Goal: Task Accomplishment & Management: Manage account settings

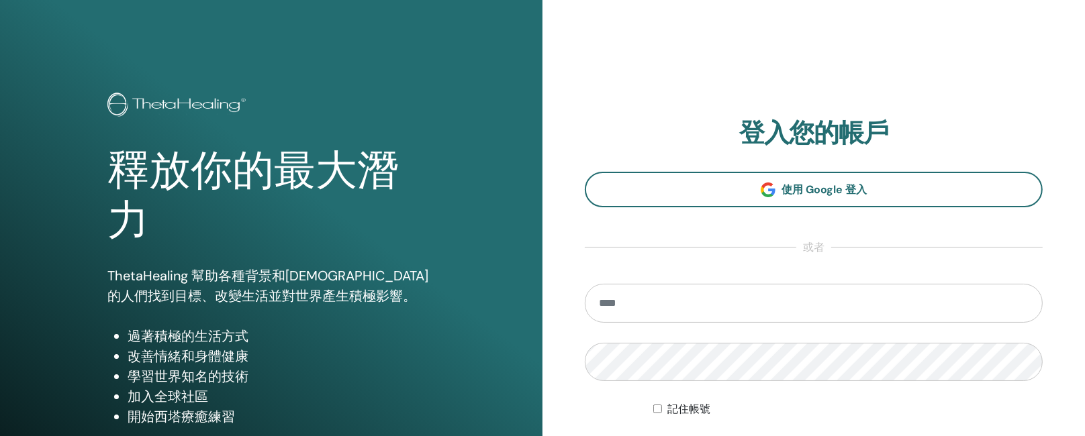
click at [628, 307] on input "email" at bounding box center [814, 303] width 458 height 39
type input "**********"
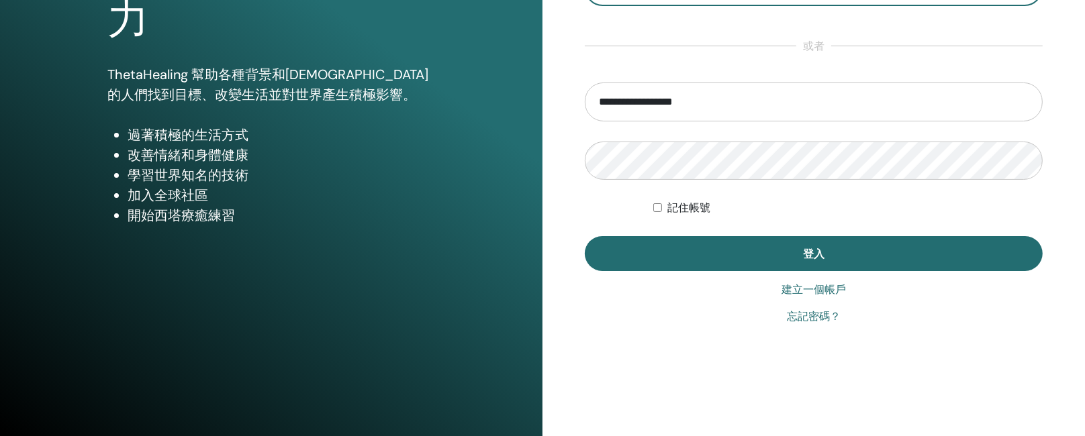
scroll to position [207, 0]
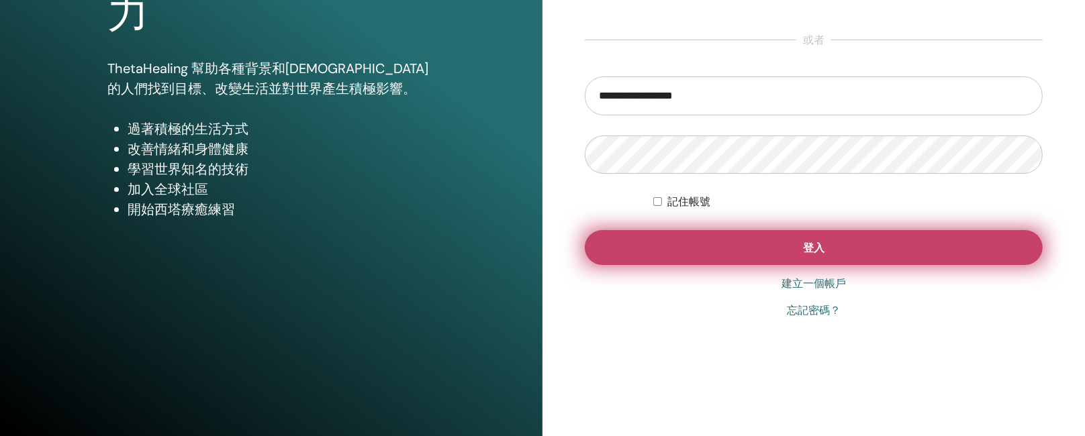
click at [789, 240] on button "登入" at bounding box center [814, 247] width 458 height 35
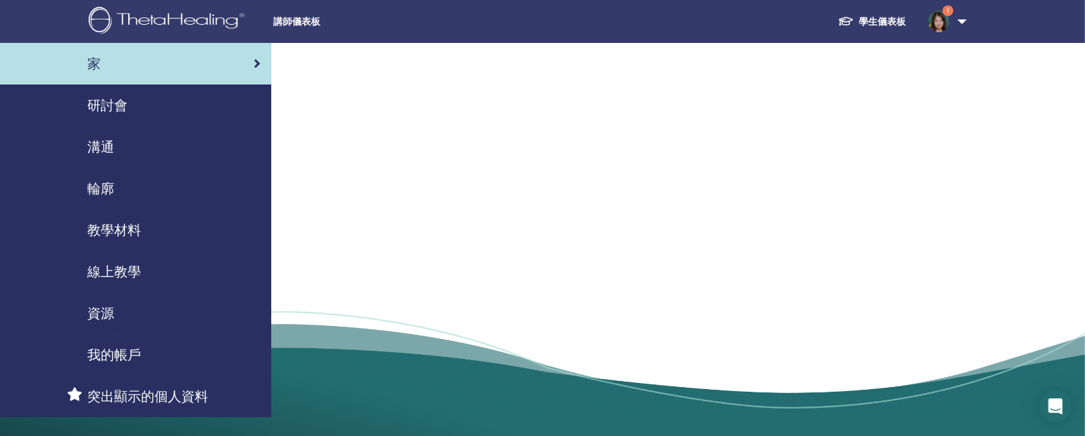
click at [111, 105] on font "研討會" at bounding box center [107, 105] width 40 height 17
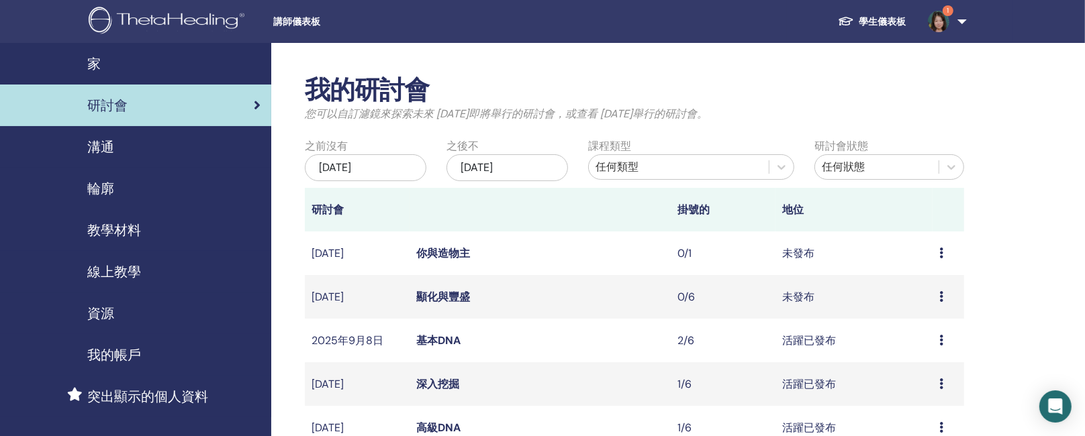
click at [443, 382] on font "深入挖掘" at bounding box center [437, 384] width 43 height 14
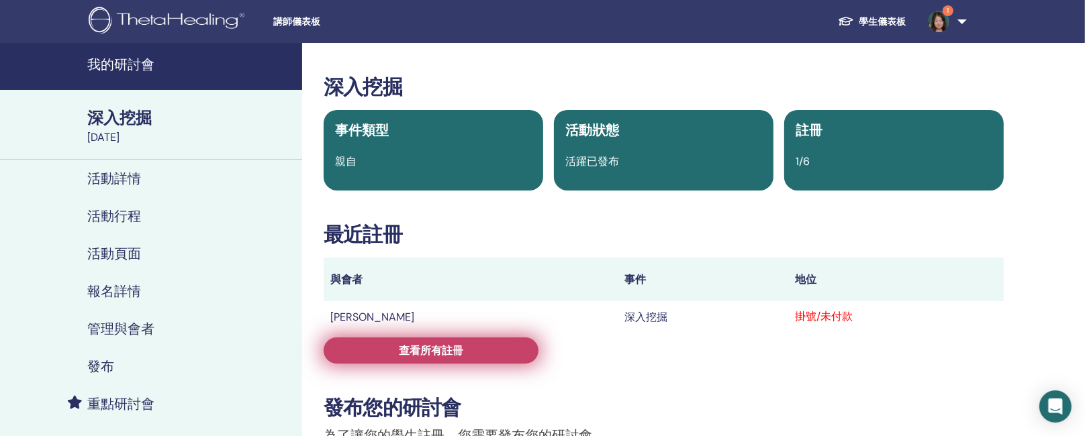
click at [493, 350] on link "查看所有註冊" at bounding box center [431, 351] width 215 height 26
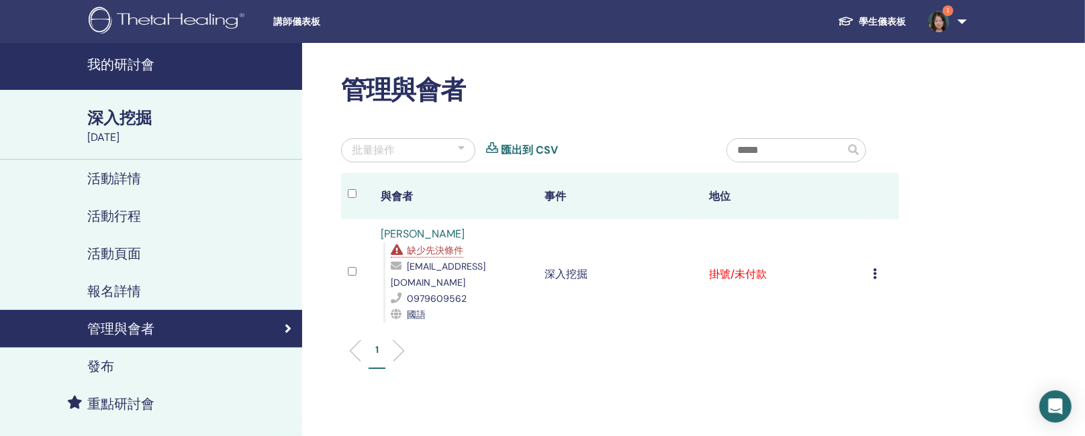
click at [875, 269] on icon at bounding box center [875, 274] width 4 height 11
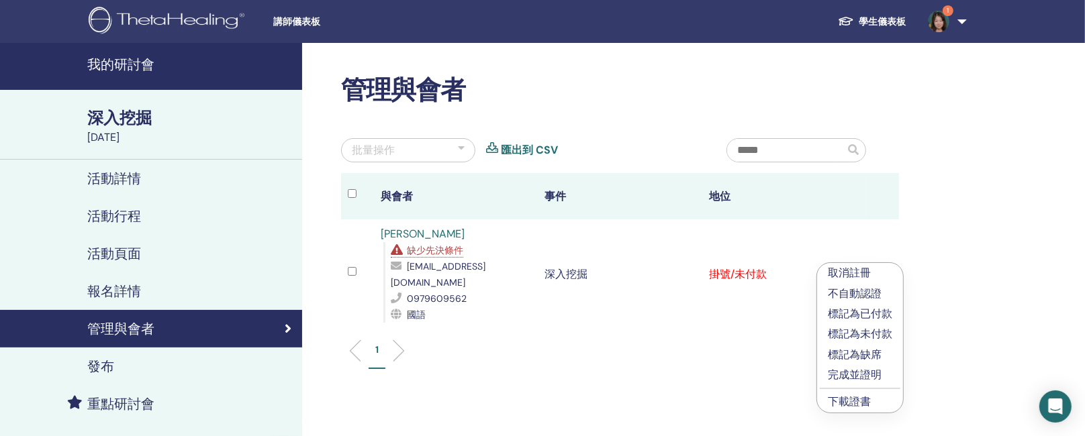
click at [856, 309] on font "標記為已付款" at bounding box center [860, 314] width 64 height 14
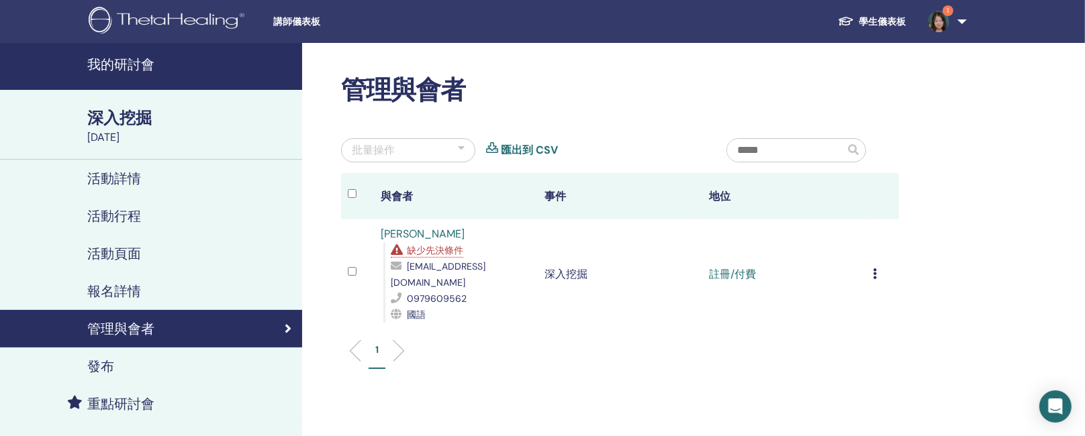
click at [872, 262] on td "取消註冊 不自動認證 標記為已付款 標記為未付款 標記為缺席 完成並證明 下載證書" at bounding box center [882, 275] width 33 height 110
click at [881, 266] on div "取消註冊 不自動認證 標記為已付款 標記為未付款 標記為缺席 完成並證明 下載證書" at bounding box center [882, 274] width 19 height 16
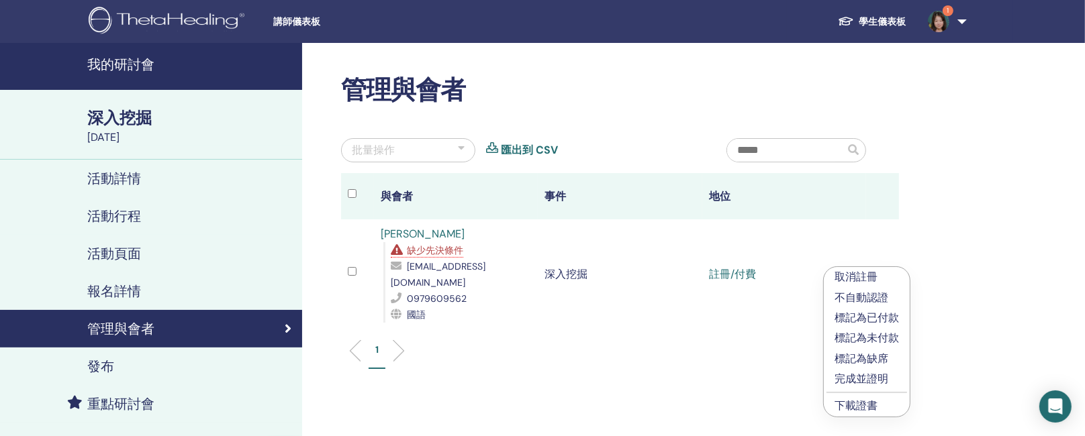
click at [871, 401] on font "下載證書" at bounding box center [855, 406] width 43 height 14
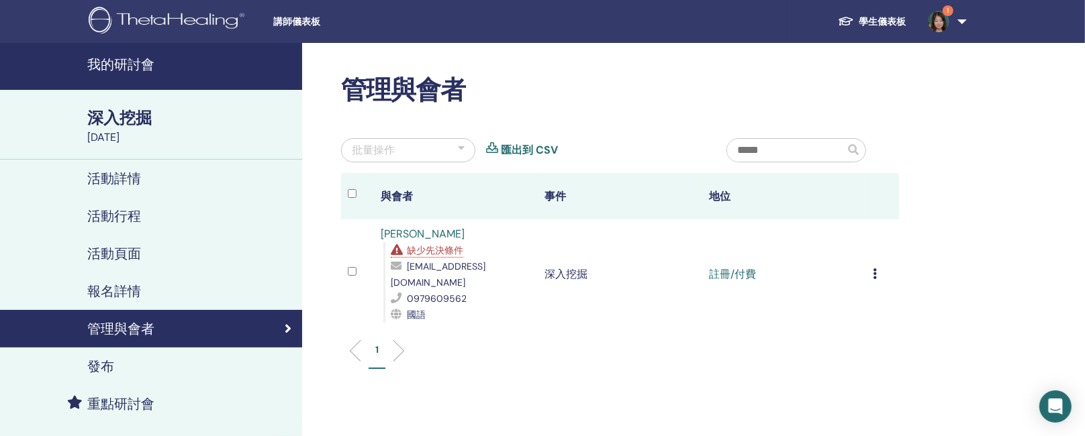
click at [117, 122] on font "深入挖掘" at bounding box center [119, 117] width 64 height 21
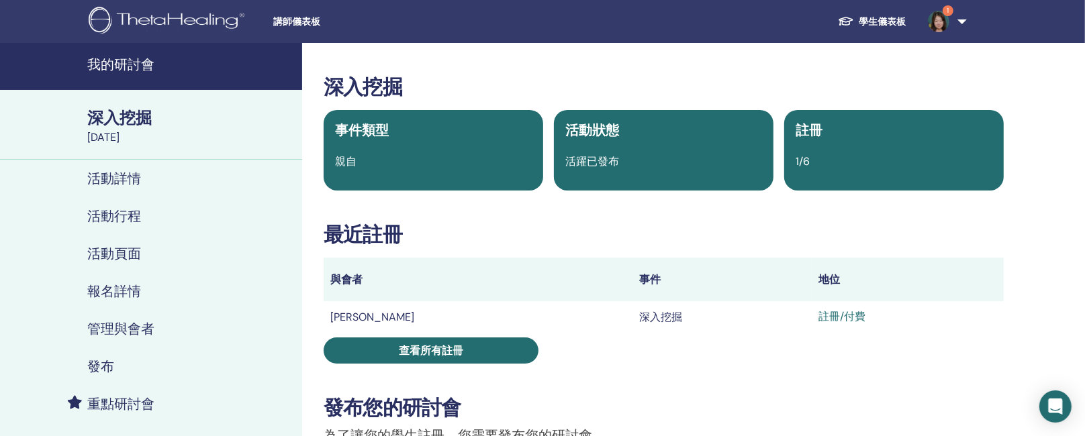
click at [115, 66] on font "我的研討會" at bounding box center [120, 64] width 67 height 17
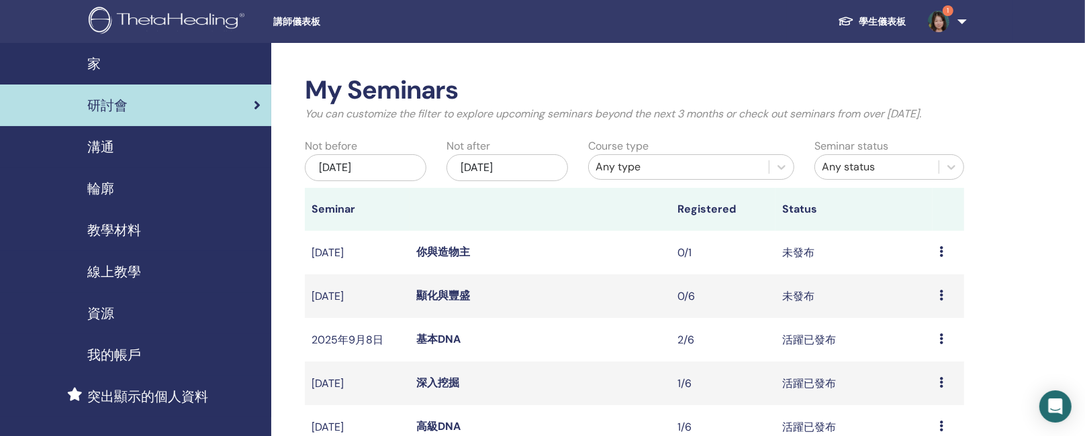
scroll to position [403, 0]
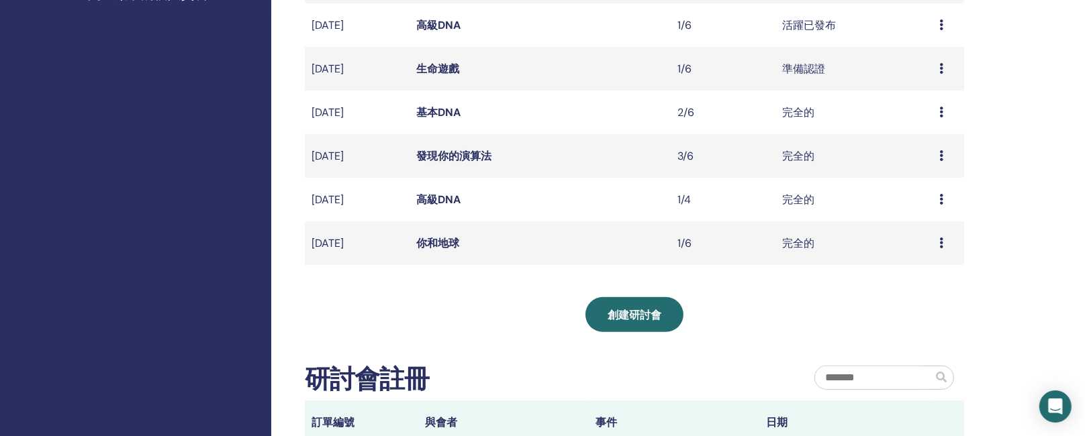
click at [938, 66] on td "預覽 編輯 與會者 取消" at bounding box center [948, 69] width 32 height 44
click at [936, 66] on td "預覽 編輯 與會者 取消" at bounding box center [948, 69] width 32 height 44
click at [434, 68] on font "生命遊戲" at bounding box center [437, 69] width 43 height 14
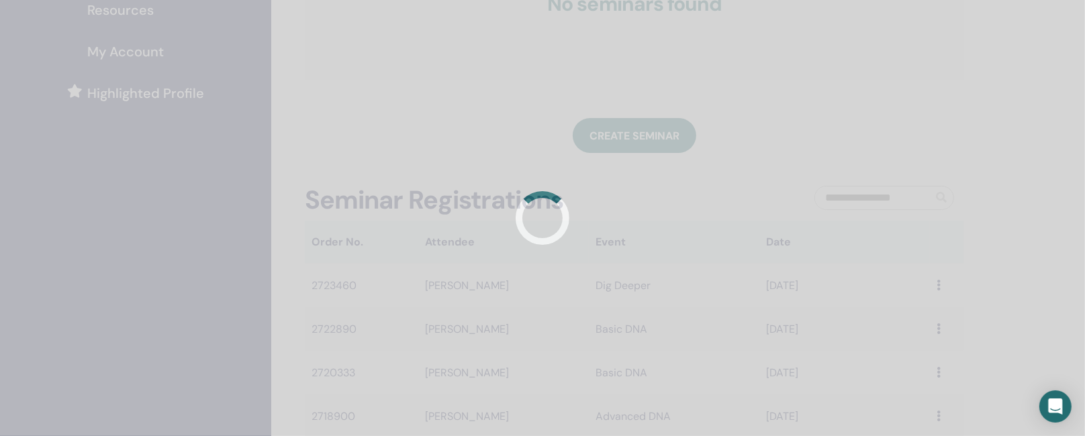
scroll to position [318, 0]
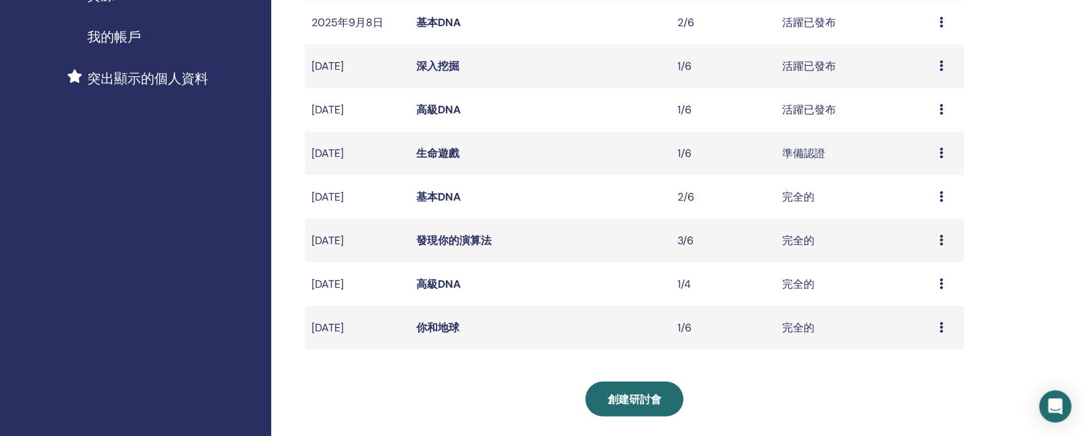
click at [446, 107] on font "高級DNA" at bounding box center [438, 110] width 44 height 14
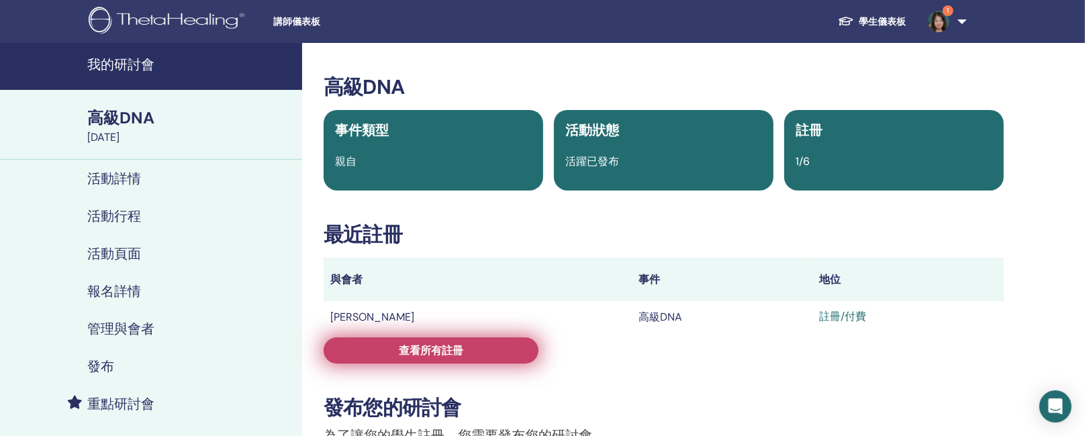
click at [454, 348] on font "查看所有註冊" at bounding box center [431, 351] width 64 height 14
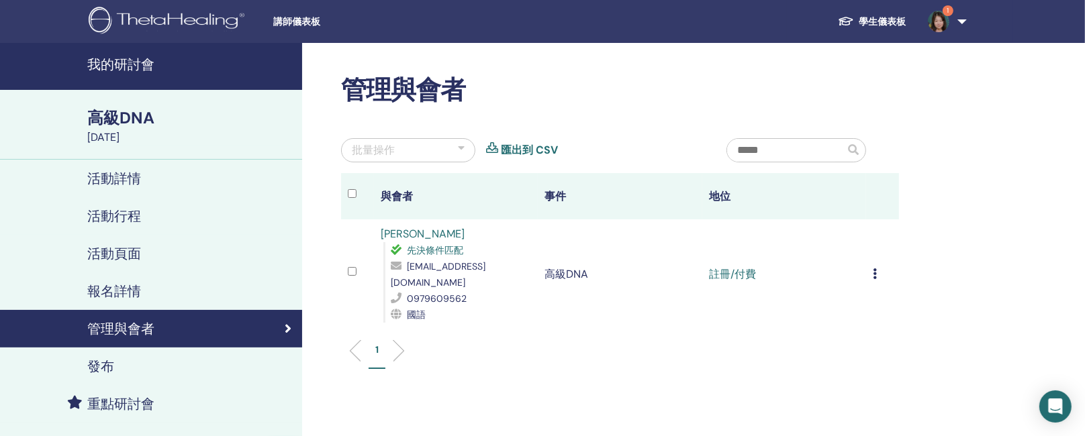
click at [876, 269] on icon at bounding box center [875, 274] width 4 height 11
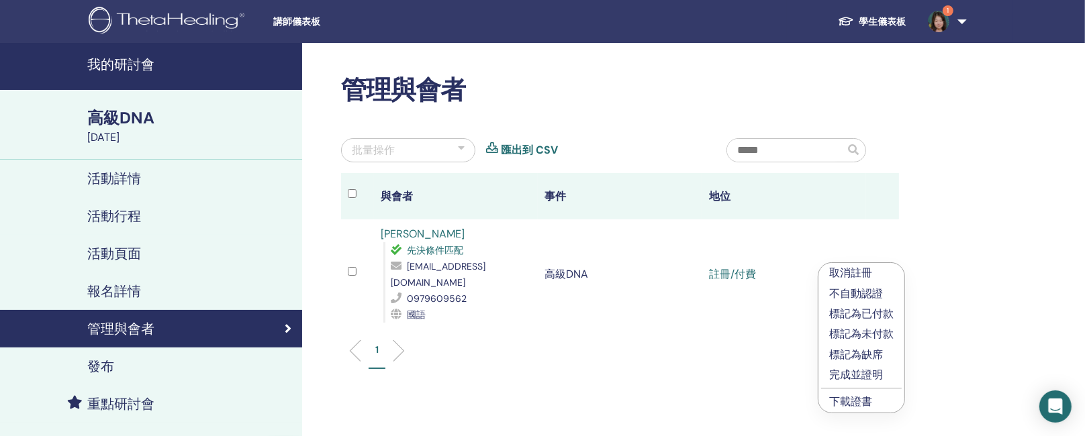
click at [883, 375] on p "完成並證明" at bounding box center [861, 375] width 64 height 16
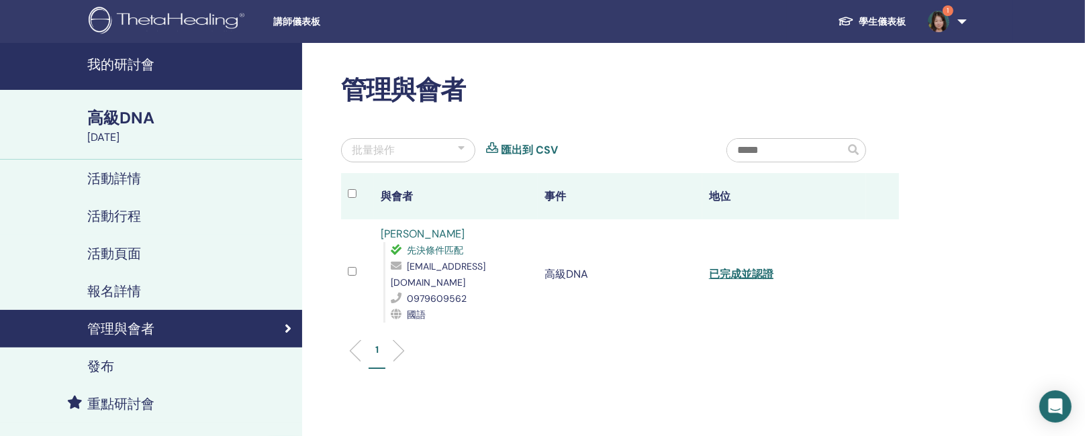
click at [115, 121] on font "高級DNA" at bounding box center [120, 117] width 67 height 21
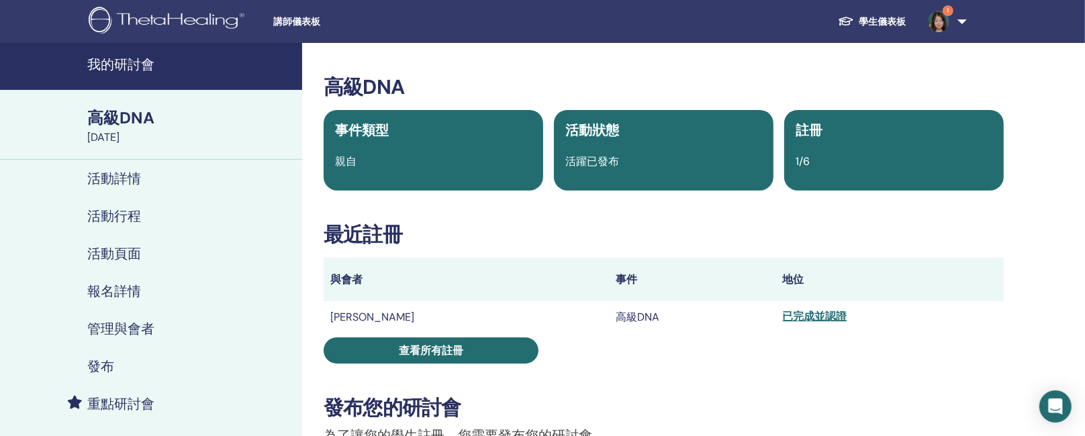
click at [119, 61] on font "我的研討會" at bounding box center [120, 64] width 67 height 17
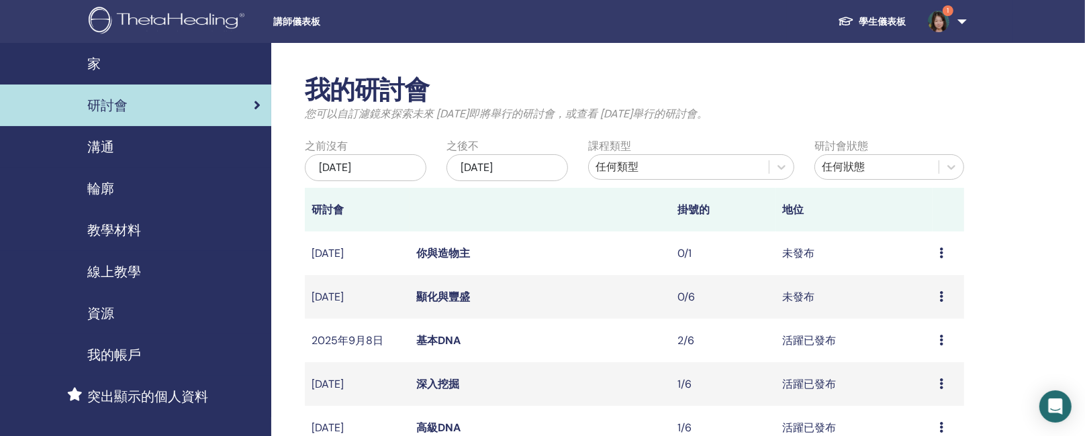
click at [941, 253] on icon at bounding box center [941, 253] width 4 height 11
drag, startPoint x: 426, startPoint y: 252, endPoint x: 382, endPoint y: 254, distance: 44.4
click at [426, 252] on font "你與造物主" at bounding box center [443, 253] width 54 height 14
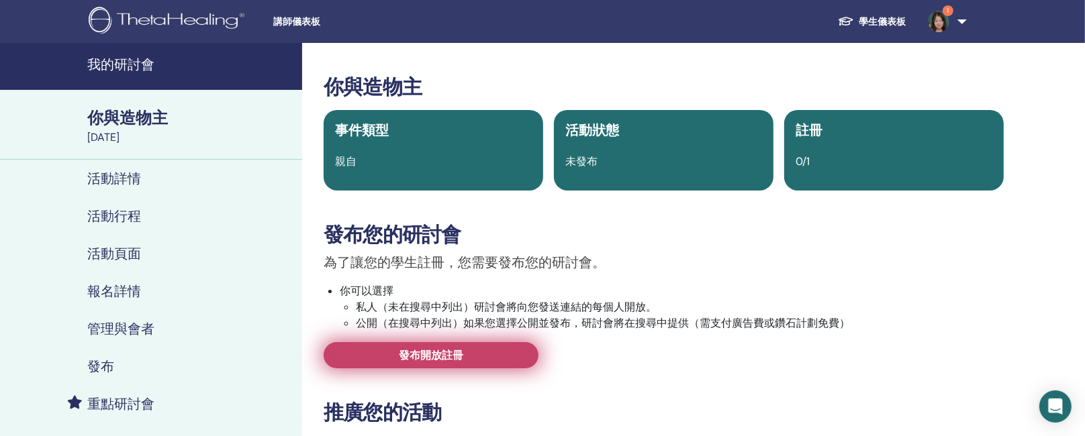
click at [451, 352] on font "發布開放註冊" at bounding box center [431, 355] width 64 height 14
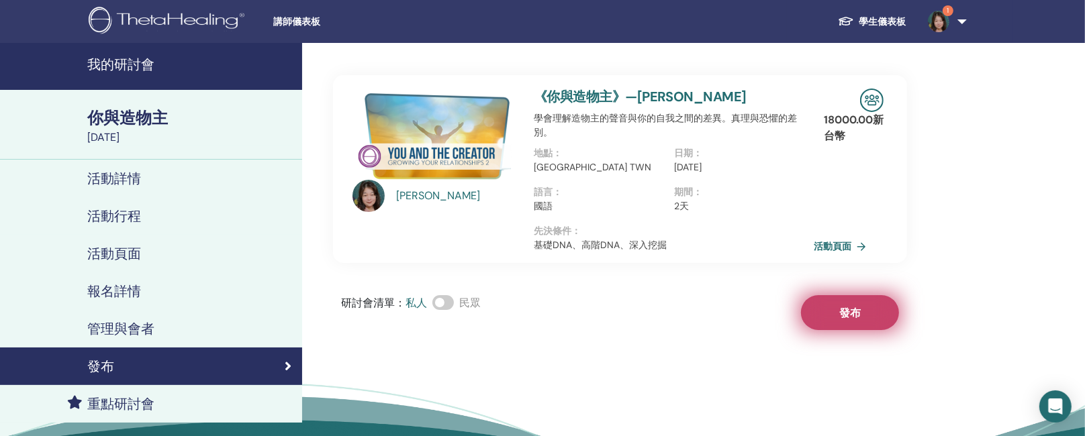
click at [843, 315] on font "發布" at bounding box center [849, 313] width 21 height 14
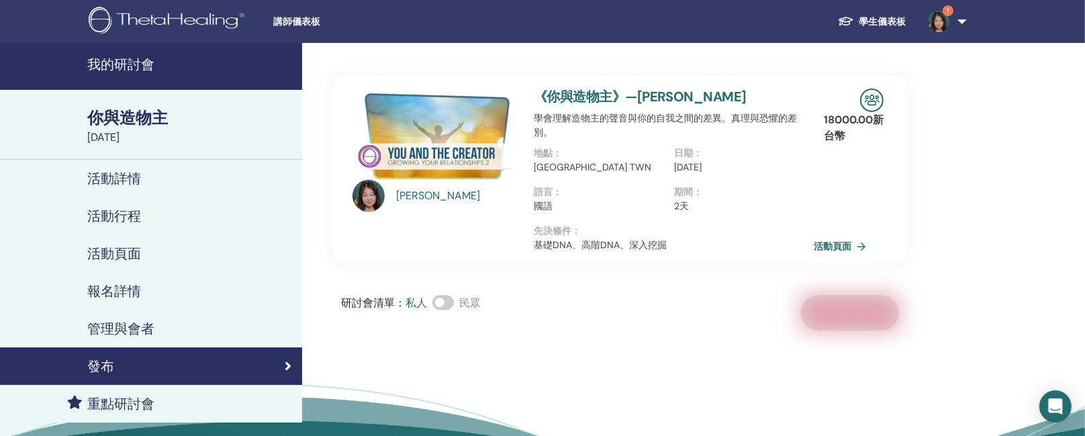
click at [111, 63] on font "我的研討會" at bounding box center [120, 64] width 67 height 17
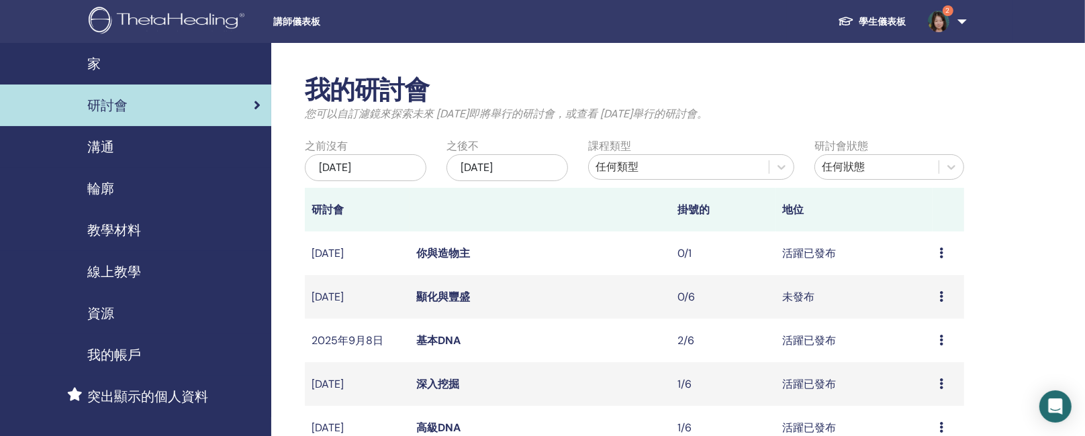
click at [447, 295] on font "顯化與豐盛" at bounding box center [443, 297] width 54 height 14
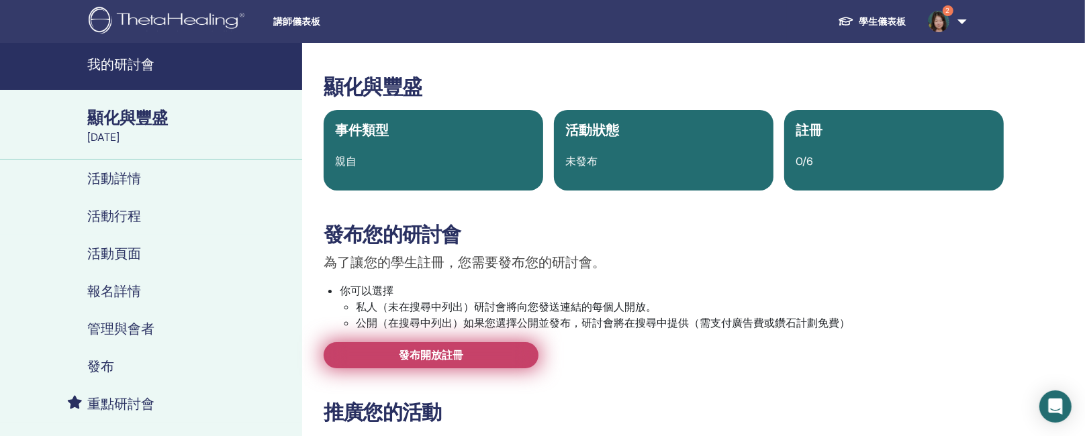
click at [457, 354] on font "發布開放註冊" at bounding box center [431, 355] width 64 height 14
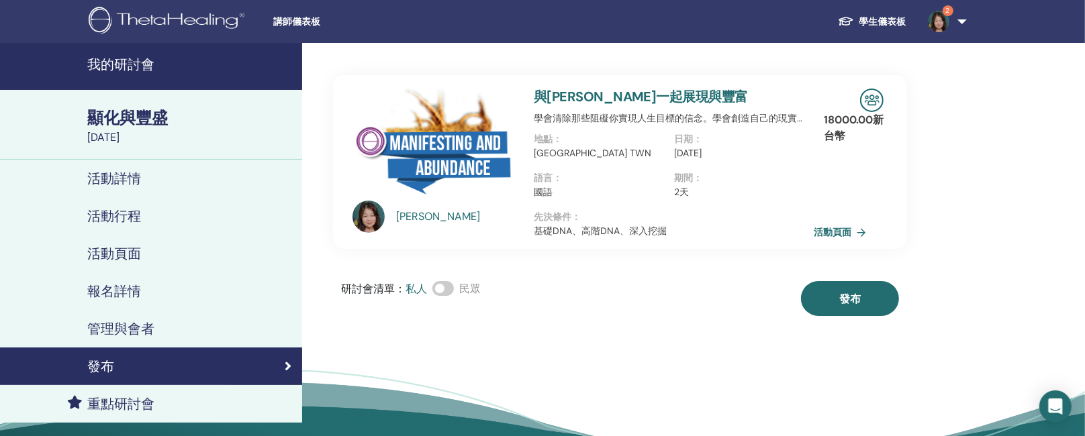
click at [121, 61] on font "我的研討會" at bounding box center [120, 64] width 67 height 17
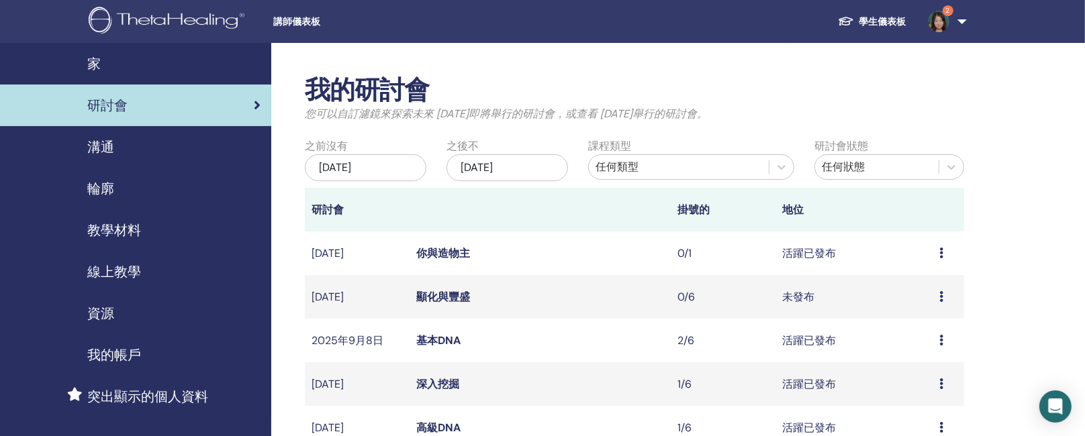
click at [440, 250] on font "你與造物主" at bounding box center [443, 253] width 54 height 14
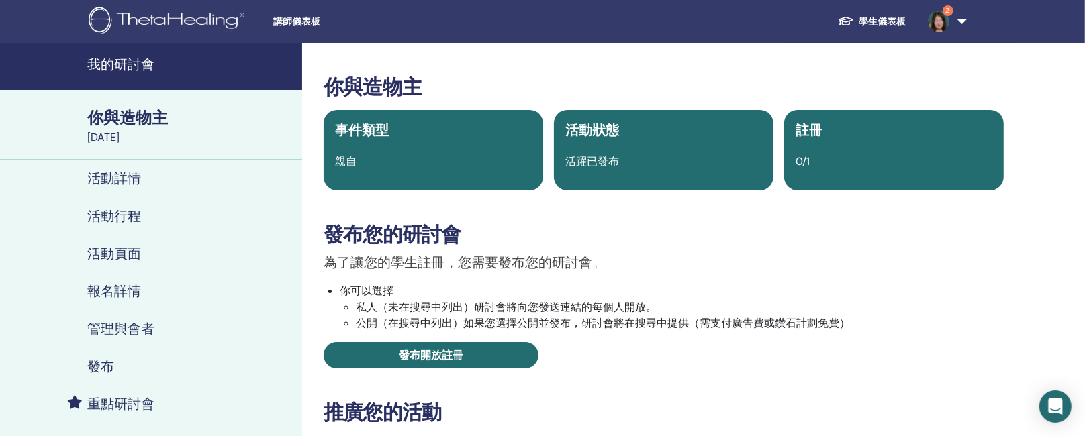
click at [118, 216] on font "活動行程" at bounding box center [114, 215] width 54 height 17
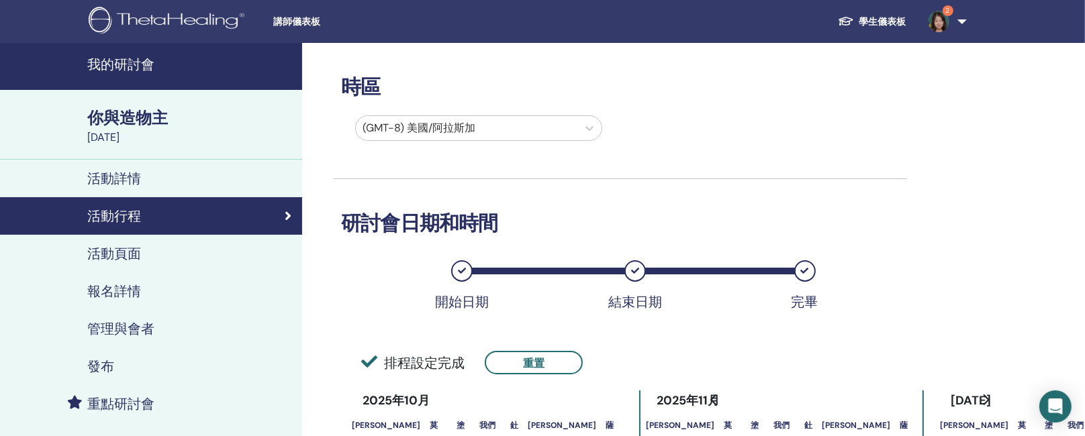
click at [102, 250] on font "活動頁面" at bounding box center [114, 253] width 54 height 17
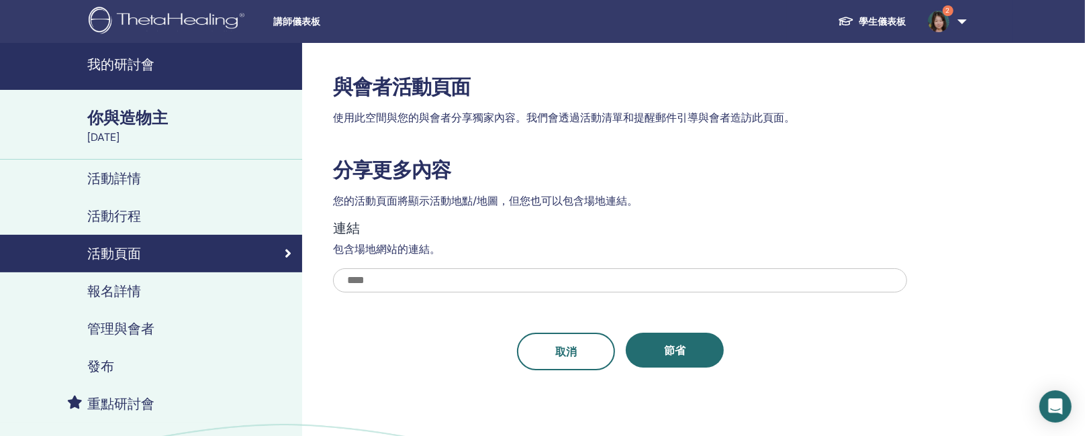
click at [117, 291] on font "報名詳情" at bounding box center [114, 291] width 54 height 17
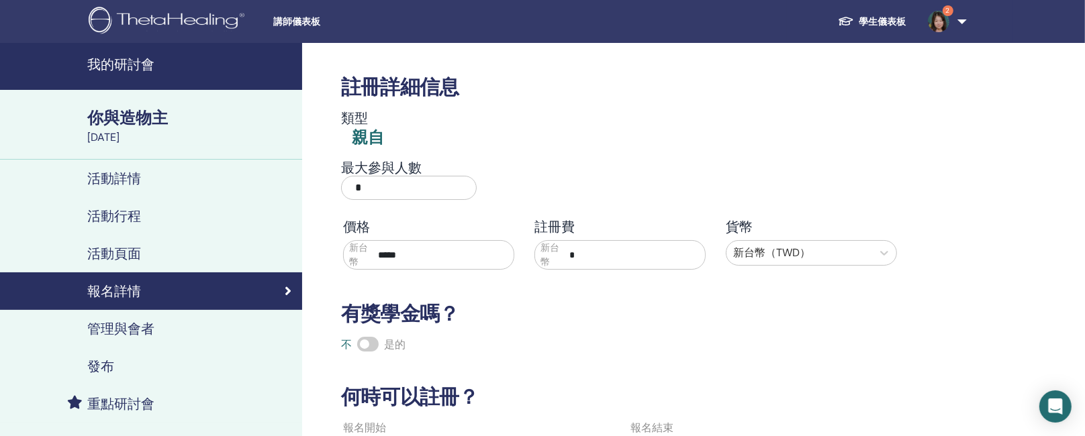
drag, startPoint x: 450, startPoint y: 193, endPoint x: 326, endPoint y: 183, distance: 124.5
click at [327, 189] on div "最大參與人數 *" at bounding box center [610, 184] width 574 height 48
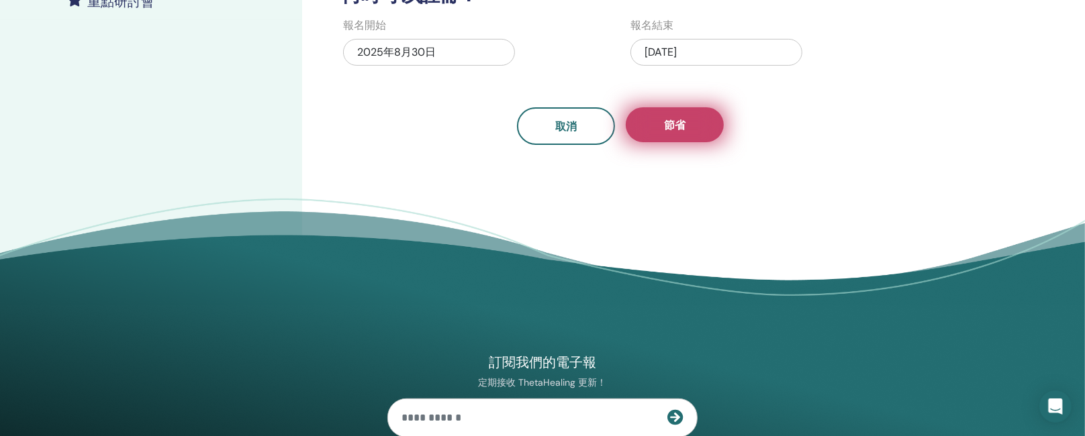
type input "*"
click at [674, 132] on button "節省" at bounding box center [675, 124] width 98 height 35
click at [689, 133] on button "節省" at bounding box center [675, 124] width 98 height 35
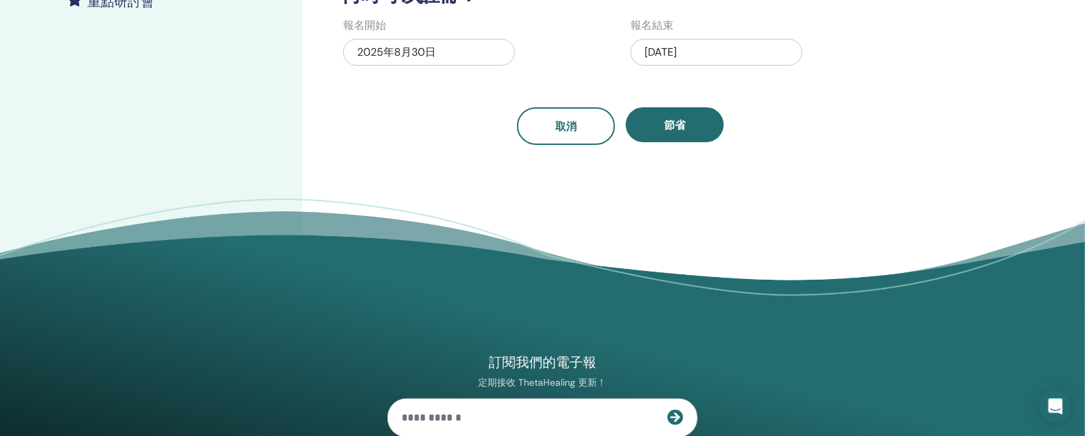
scroll to position [0, 0]
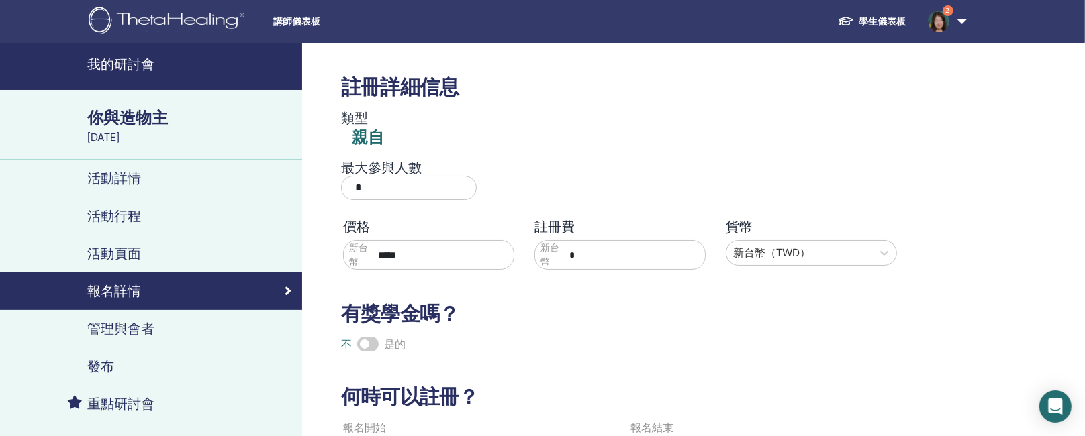
click at [124, 121] on font "你與造物主" at bounding box center [127, 117] width 81 height 21
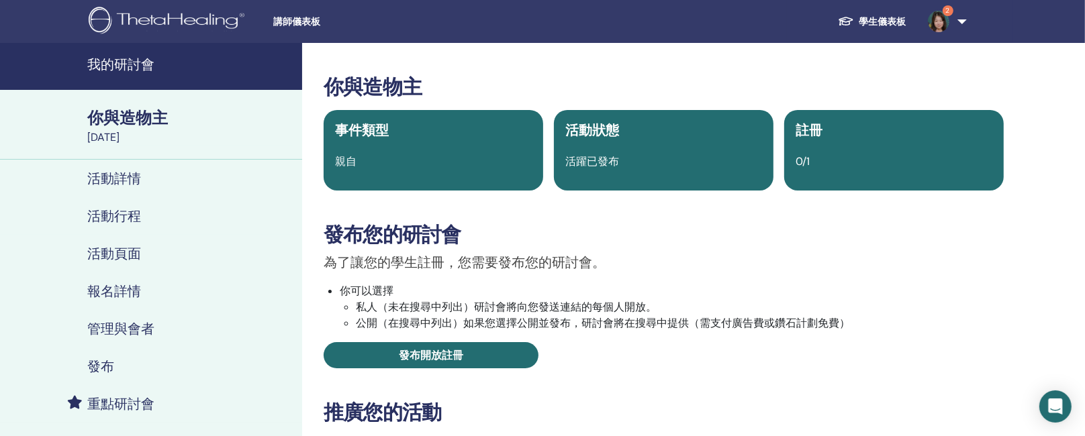
click at [107, 183] on font "活動詳情" at bounding box center [114, 178] width 54 height 17
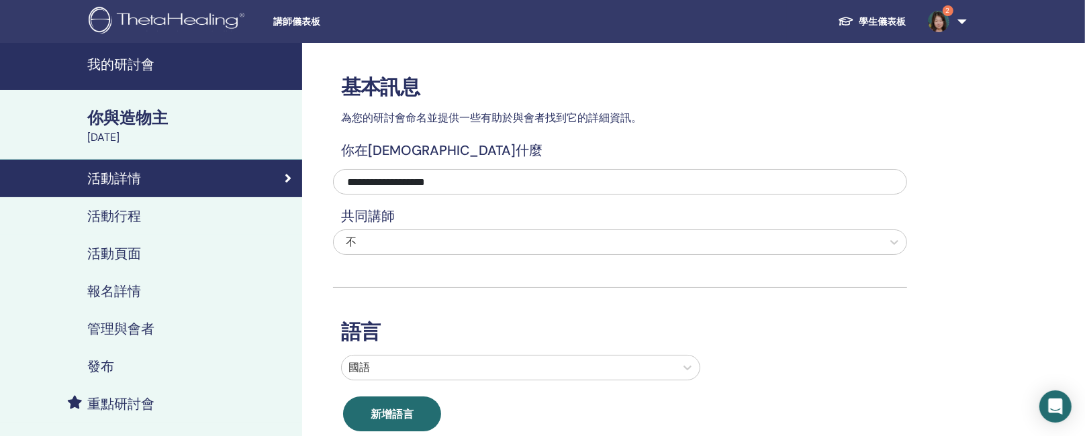
click at [115, 56] on font "我的研討會" at bounding box center [120, 64] width 67 height 17
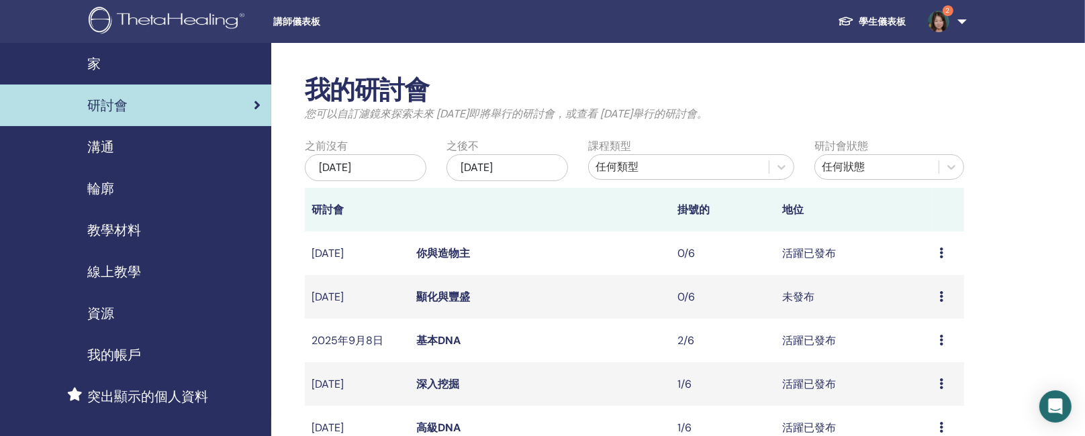
click at [440, 296] on font "顯化與豐盛" at bounding box center [443, 297] width 54 height 14
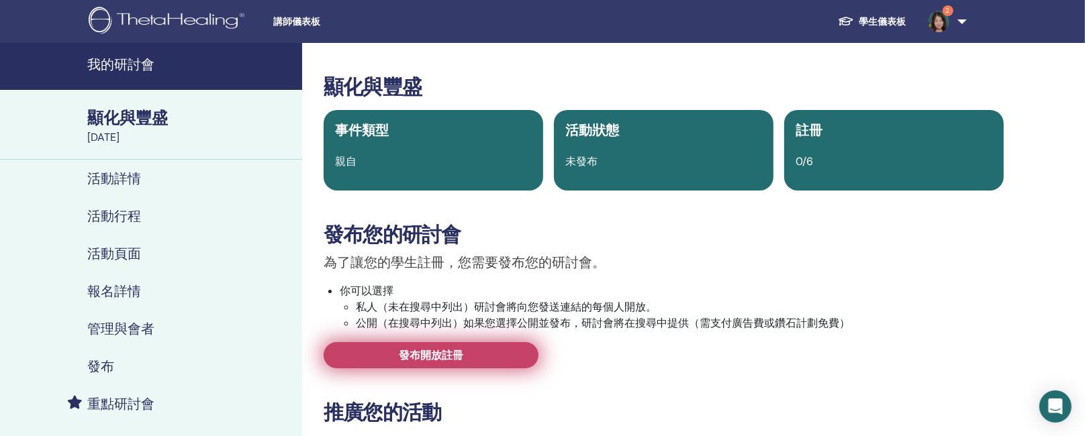
click at [431, 353] on font "發布開放註冊" at bounding box center [431, 355] width 64 height 14
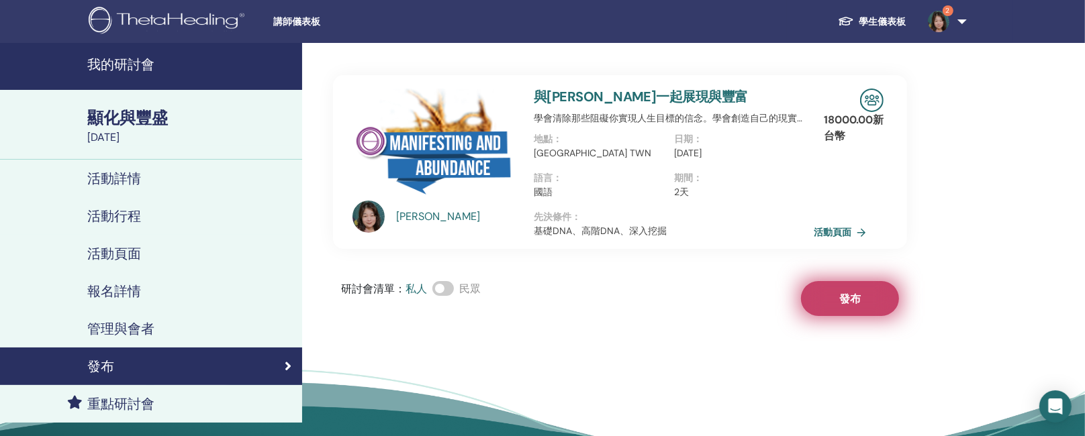
click at [859, 308] on button "發布" at bounding box center [850, 298] width 98 height 35
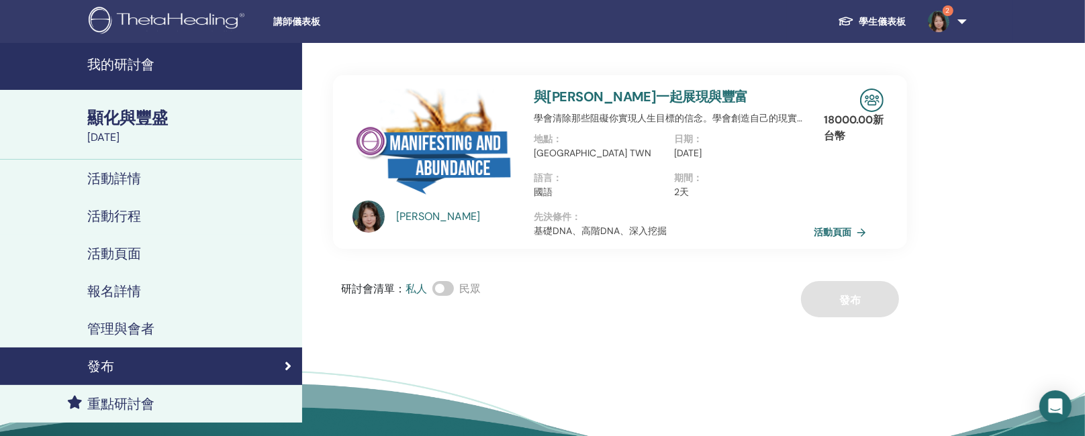
click at [121, 63] on font "我的研討會" at bounding box center [120, 64] width 67 height 17
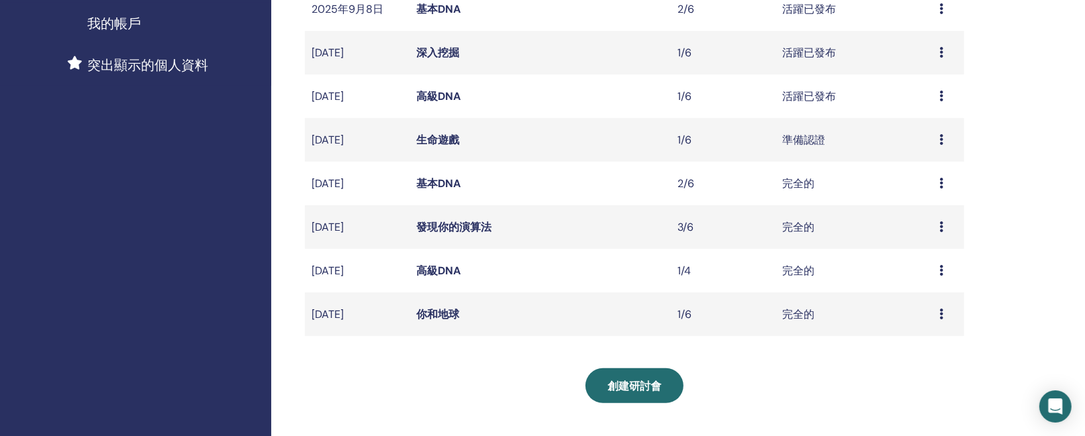
scroll to position [403, 0]
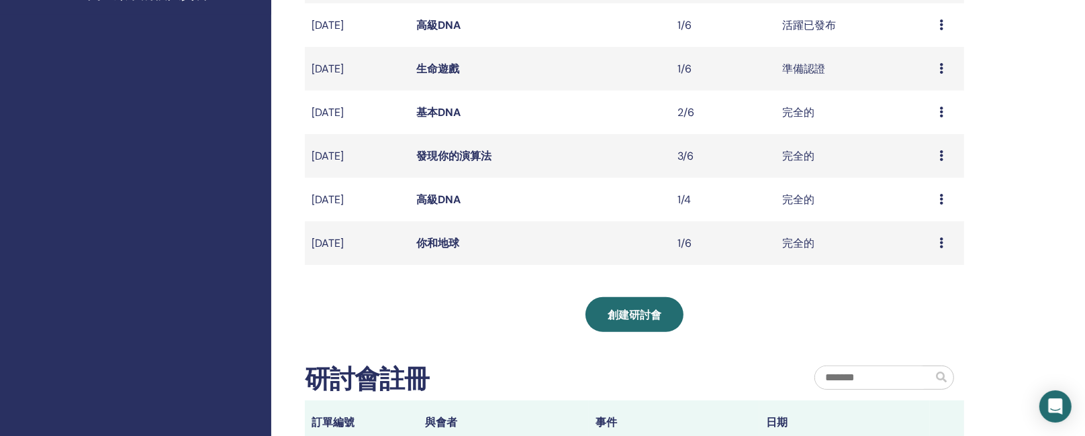
click at [442, 26] on font "高級DNA" at bounding box center [438, 25] width 44 height 14
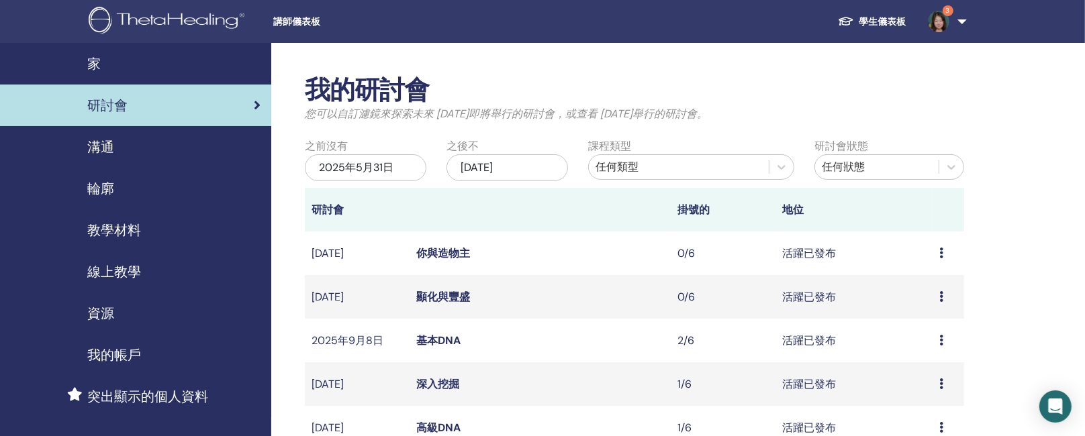
click at [442, 258] on font "你與造物主" at bounding box center [443, 253] width 54 height 14
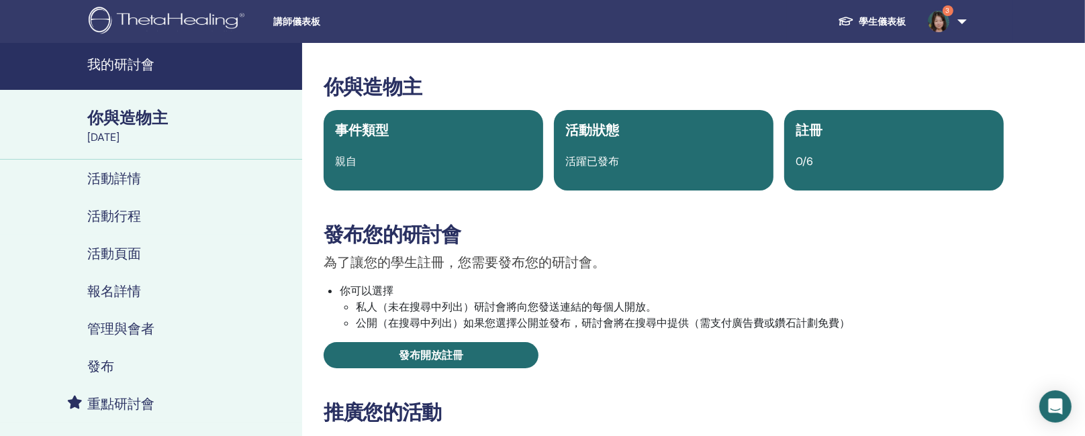
scroll to position [403, 0]
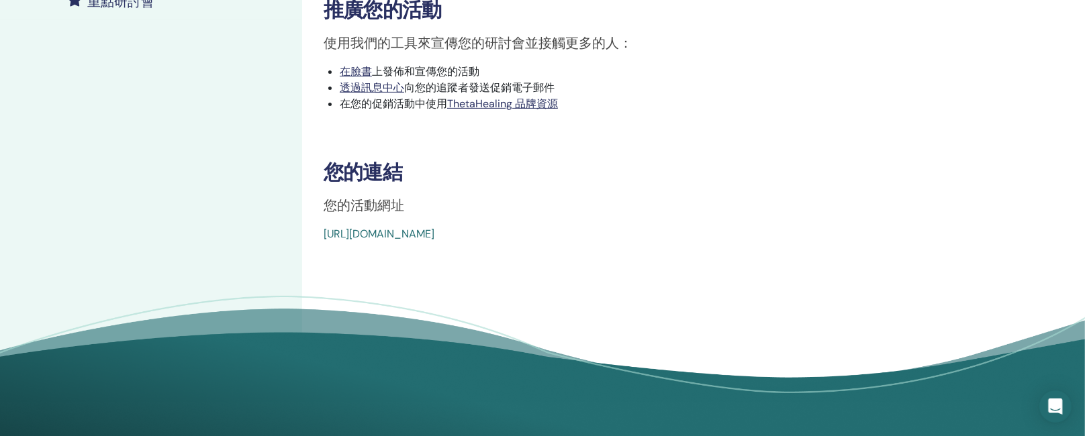
drag, startPoint x: 325, startPoint y: 241, endPoint x: 672, endPoint y: 248, distance: 347.1
click at [672, 248] on div "你與造物主 事件類型 親自 活動狀態 活躍已發布 註冊 0/6 發布您的研討會 為了讓您的學生註冊，您需要發布您的研討會。 你可以選擇 私人（未在搜尋中列出）…" at bounding box center [663, 35] width 723 height 790
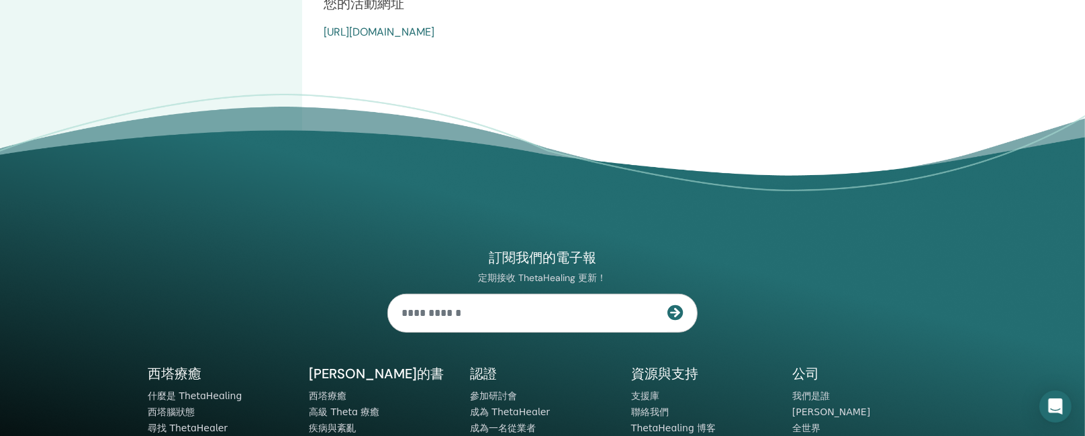
scroll to position [712, 0]
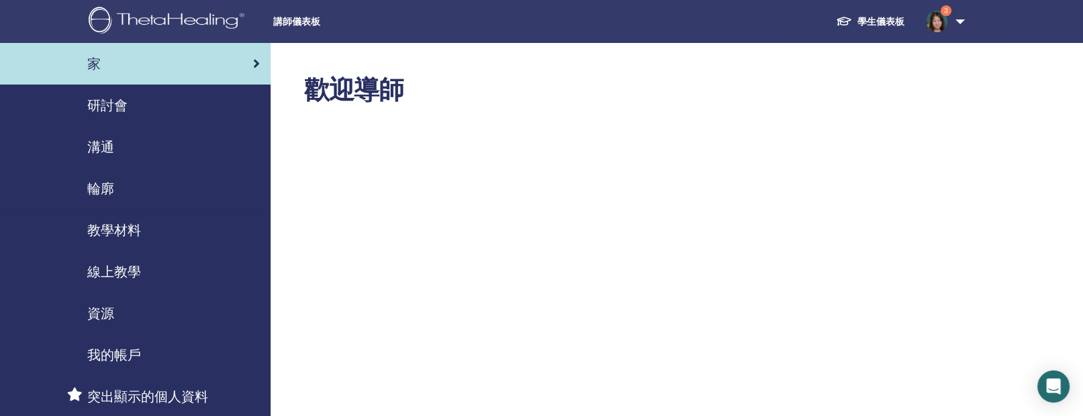
click at [106, 109] on font "研討會" at bounding box center [107, 105] width 40 height 17
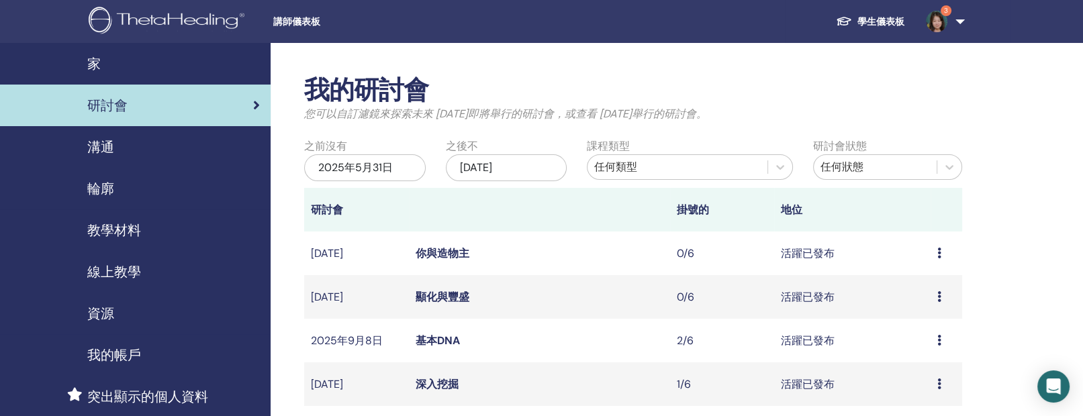
click at [442, 253] on font "你與造物主" at bounding box center [443, 253] width 54 height 14
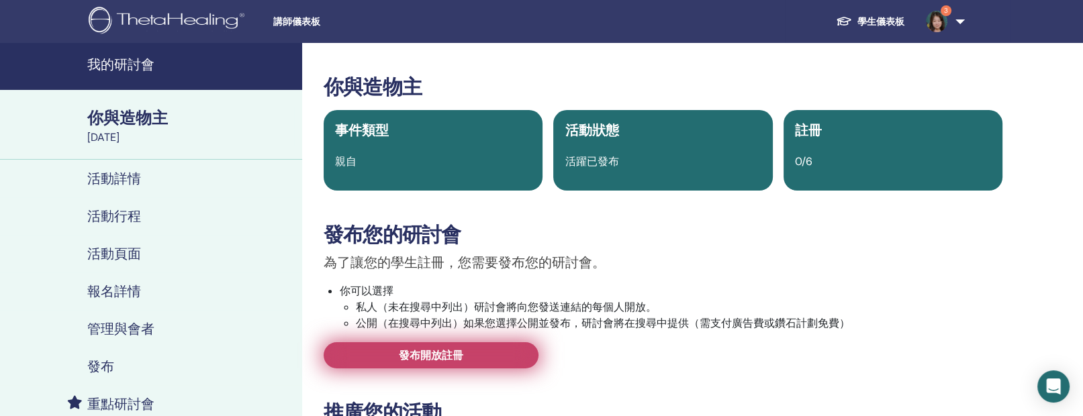
click at [426, 350] on font "發布開放註冊" at bounding box center [431, 355] width 64 height 14
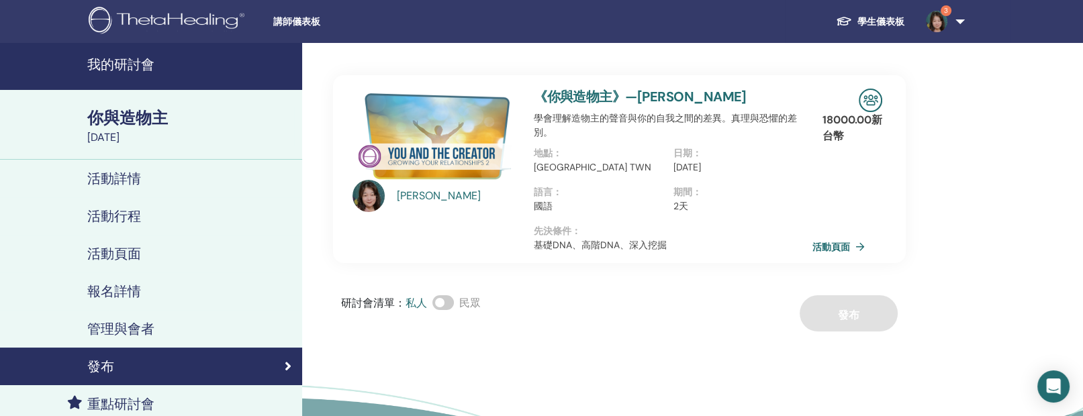
click at [124, 173] on font "活動詳情" at bounding box center [114, 178] width 54 height 17
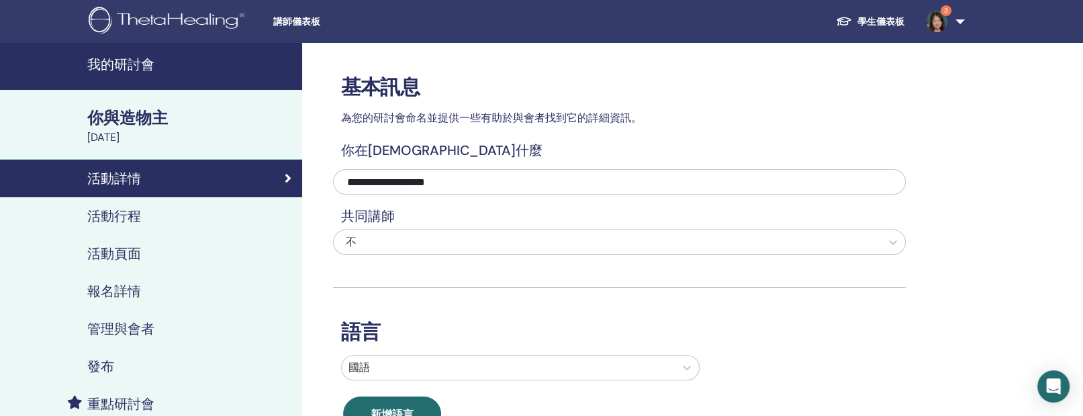
click at [118, 213] on font "活動行程" at bounding box center [114, 215] width 54 height 17
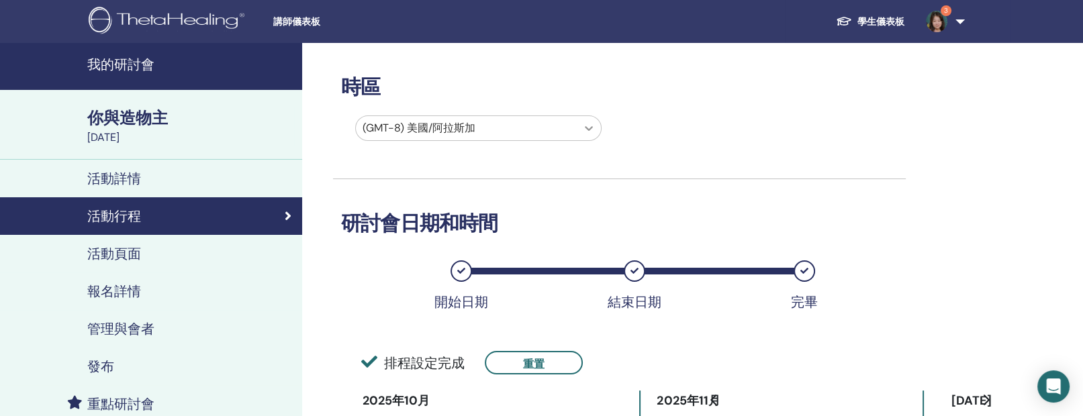
click at [582, 128] on icon at bounding box center [588, 127] width 13 height 13
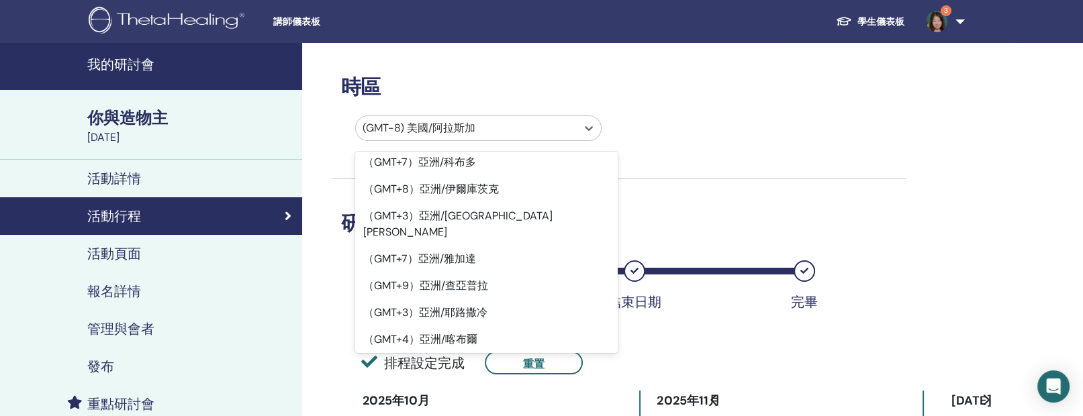
scroll to position [9666, 0]
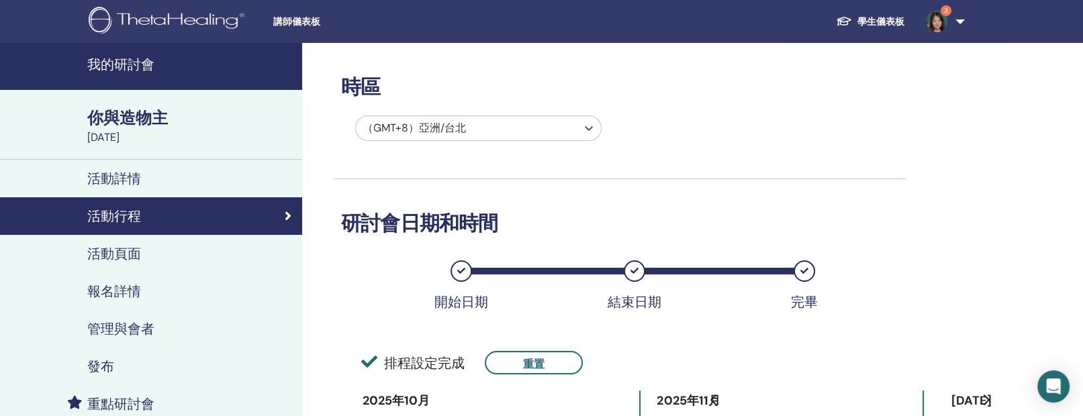
scroll to position [403, 0]
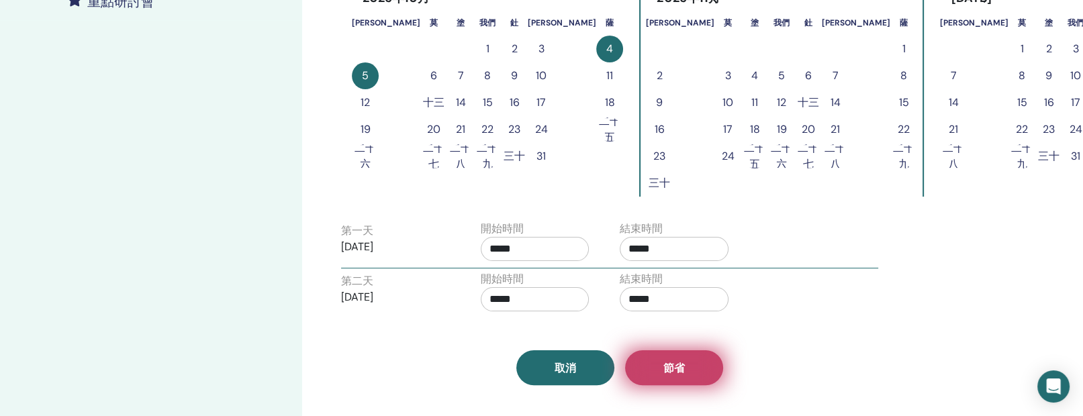
click at [662, 371] on button "節省" at bounding box center [674, 367] width 98 height 35
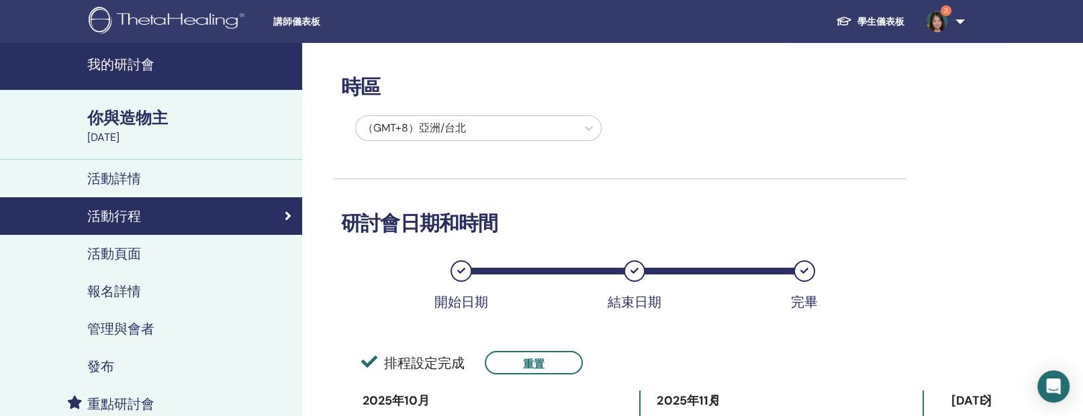
click at [126, 61] on font "我的研討會" at bounding box center [120, 64] width 67 height 17
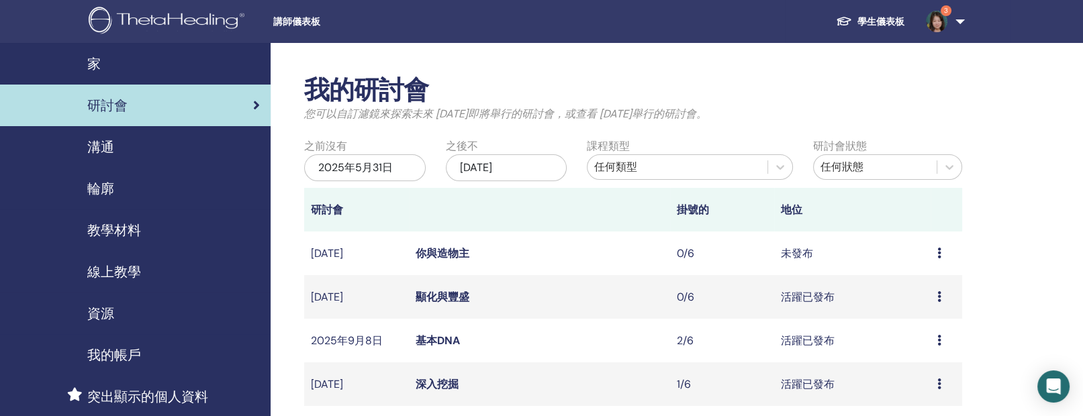
click at [445, 294] on font "顯化與豐盛" at bounding box center [443, 297] width 54 height 14
click at [432, 250] on font "你與造物主" at bounding box center [443, 253] width 54 height 14
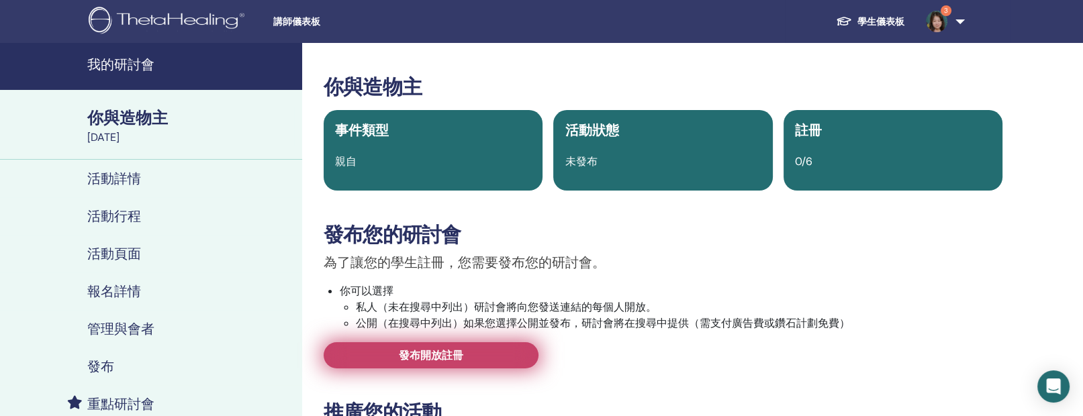
click at [445, 356] on font "發布開放註冊" at bounding box center [431, 355] width 64 height 14
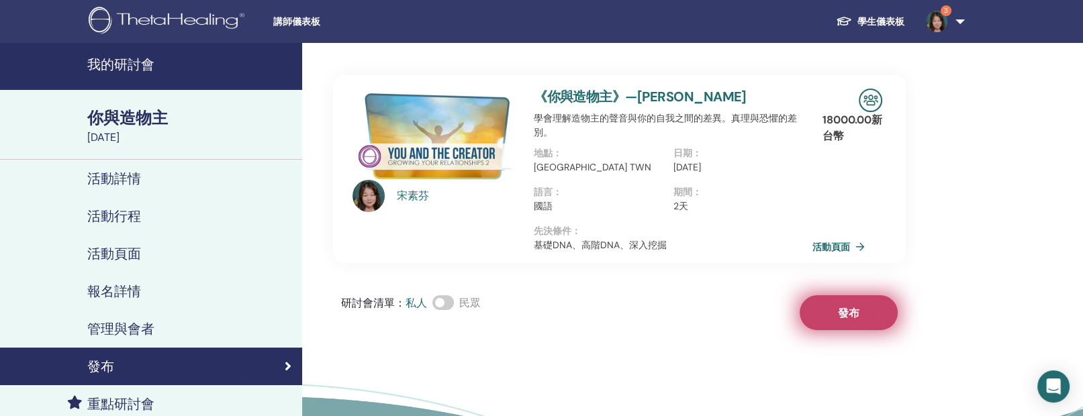
click at [853, 313] on font "發布" at bounding box center [848, 313] width 21 height 14
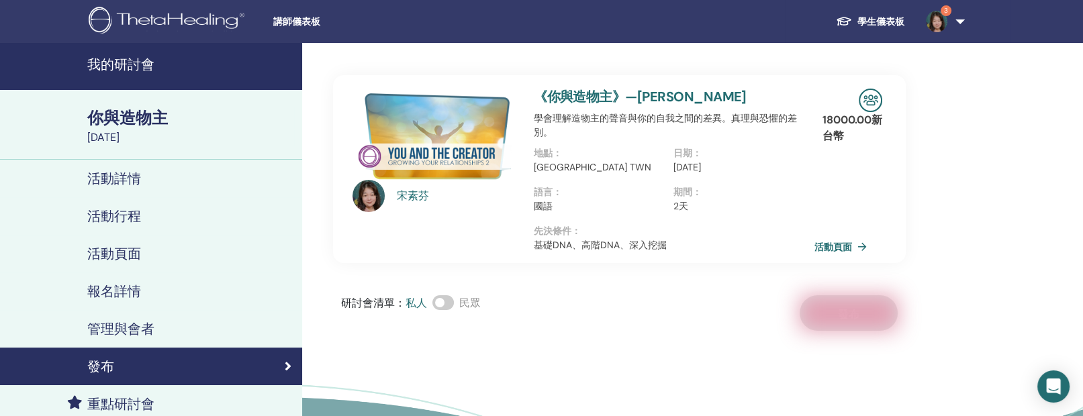
click at [826, 249] on font "活動頁面" at bounding box center [833, 247] width 38 height 12
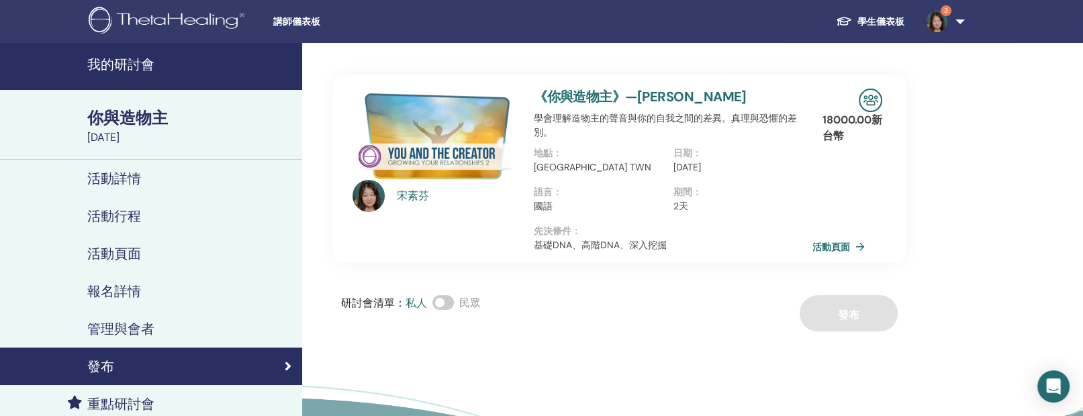
click at [119, 66] on font "我的研討會" at bounding box center [120, 64] width 67 height 17
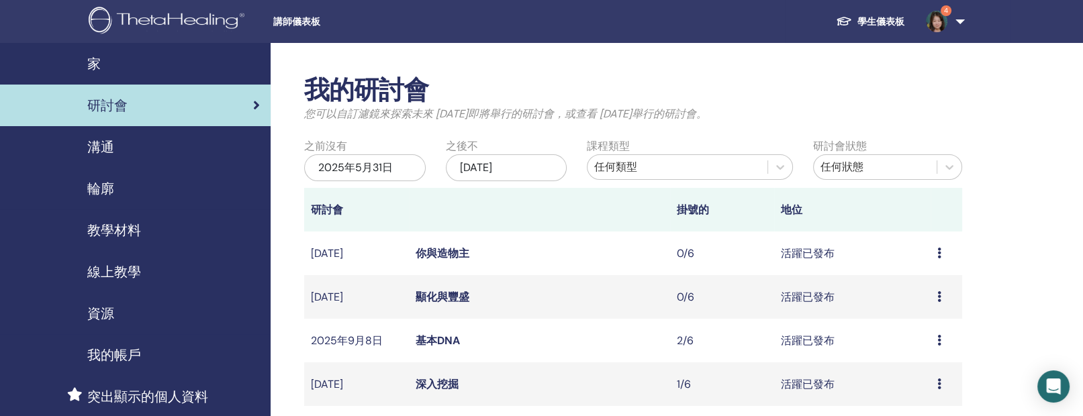
click at [874, 21] on font "學生儀表板" at bounding box center [880, 21] width 47 height 12
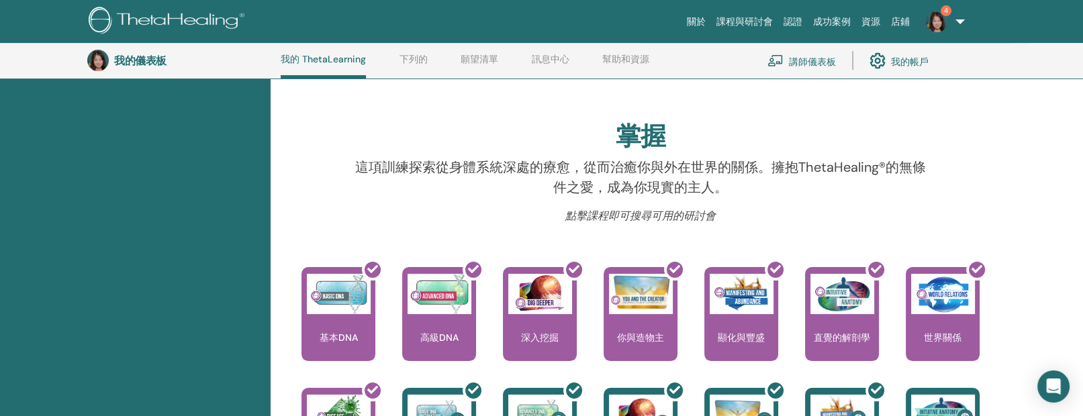
scroll to position [224, 0]
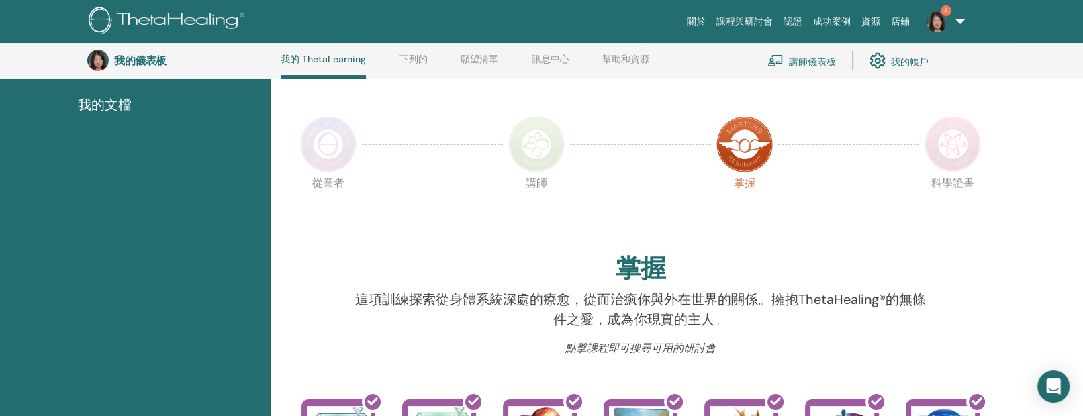
click at [952, 126] on img at bounding box center [952, 144] width 56 height 56
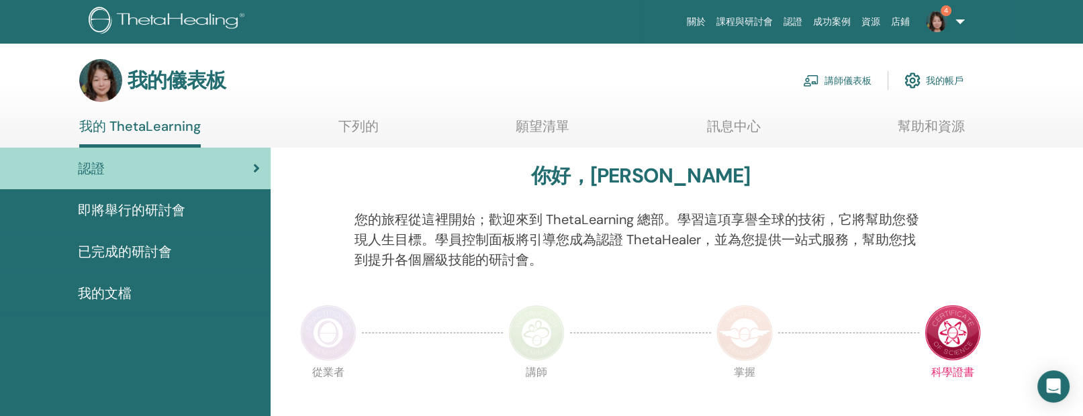
click at [932, 130] on font "幫助和資源" at bounding box center [930, 125] width 67 height 17
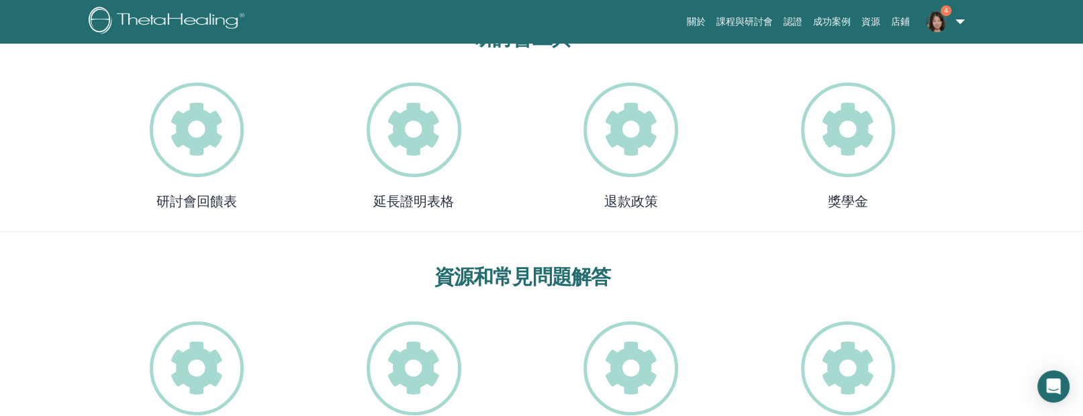
scroll to position [160, 0]
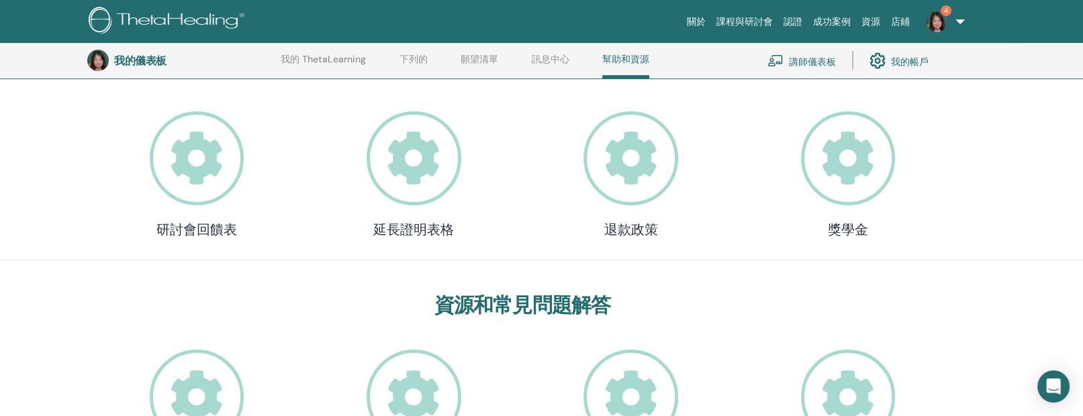
click at [857, 226] on font "獎學金" at bounding box center [848, 229] width 40 height 17
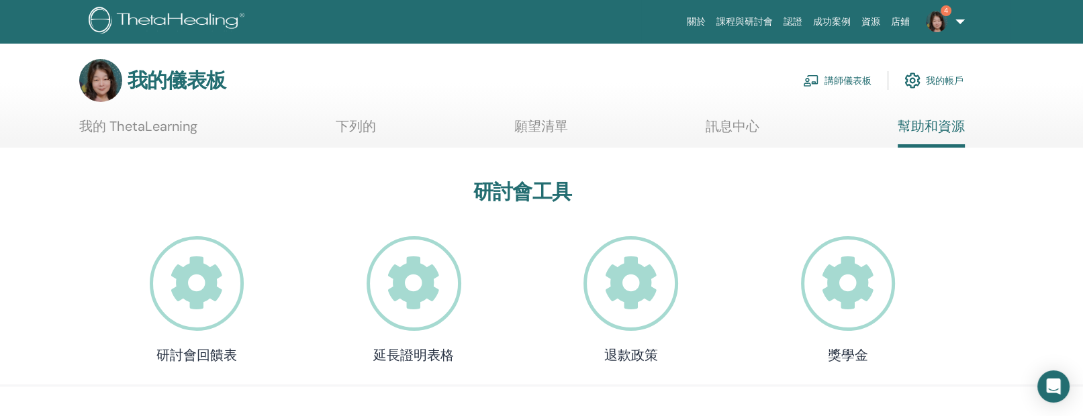
click at [786, 21] on font "認證" at bounding box center [792, 21] width 19 height 11
